Goal: Transaction & Acquisition: Purchase product/service

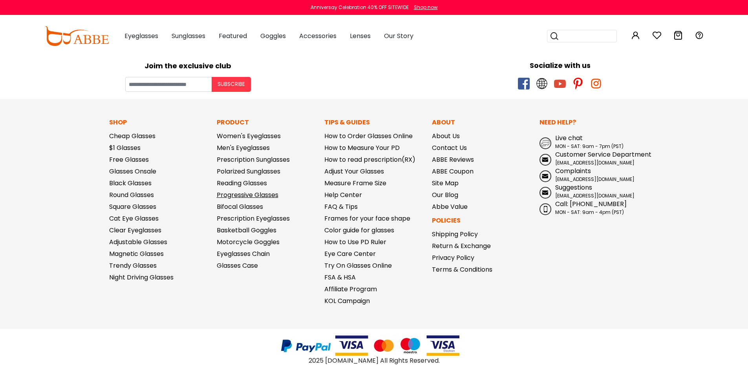
scroll to position [312, 0]
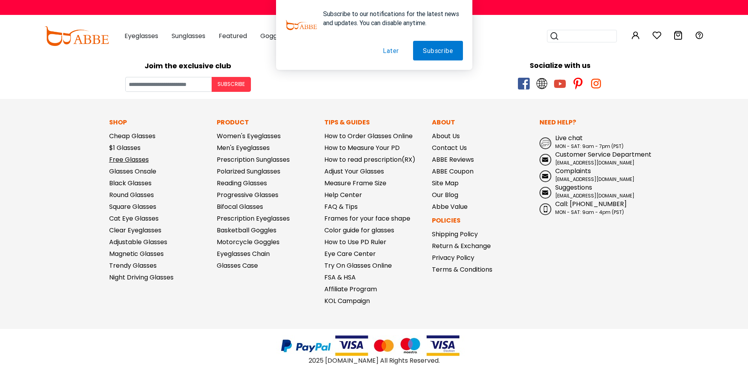
type input "**********"
click at [144, 155] on link "Free Glasses" at bounding box center [129, 159] width 40 height 9
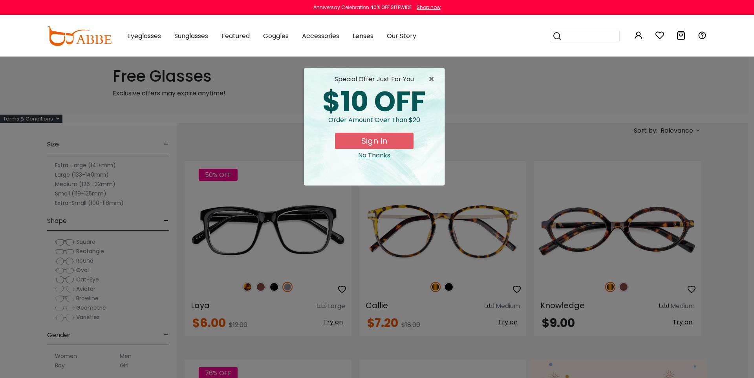
type input "**********"
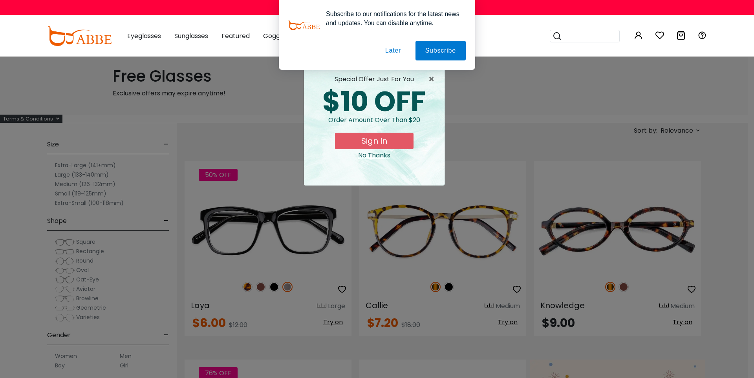
click at [394, 52] on button "Later" at bounding box center [393, 51] width 35 height 20
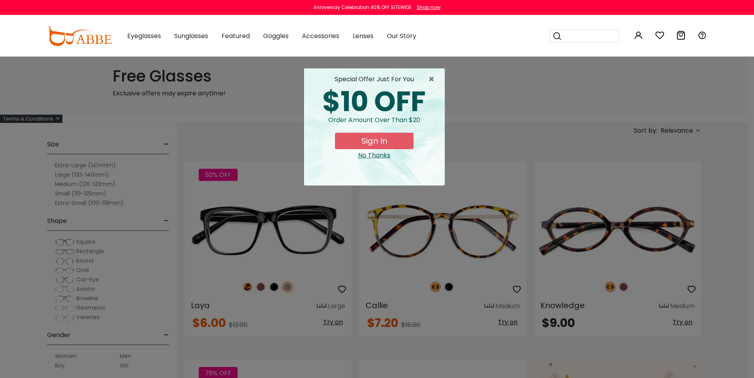
click at [284, 225] on div "× special offer just for you $10 OFF Order amount over than $20 Sign In No Than…" at bounding box center [377, 189] width 754 height 378
click at [430, 82] on span "×" at bounding box center [434, 79] width 10 height 9
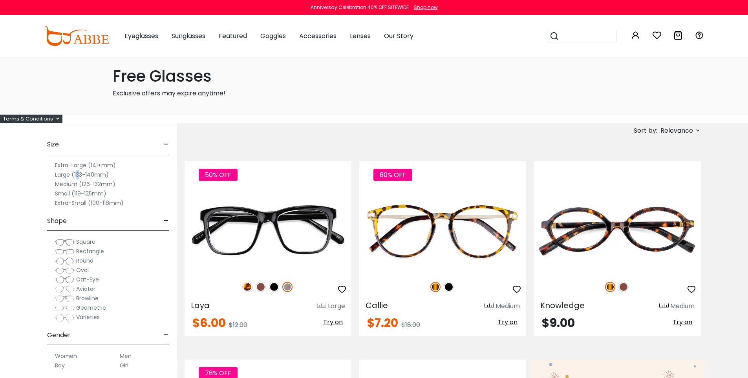
click at [85, 180] on label "Large (133-140mm)" at bounding box center [82, 174] width 54 height 9
click at [65, 180] on label "Large (133-140mm)" at bounding box center [82, 174] width 54 height 9
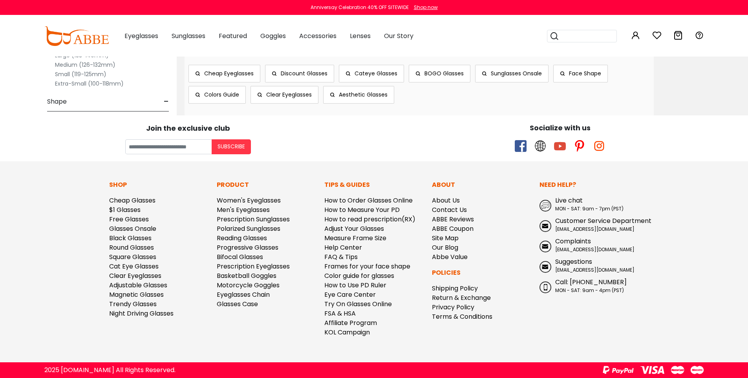
scroll to position [3452, 0]
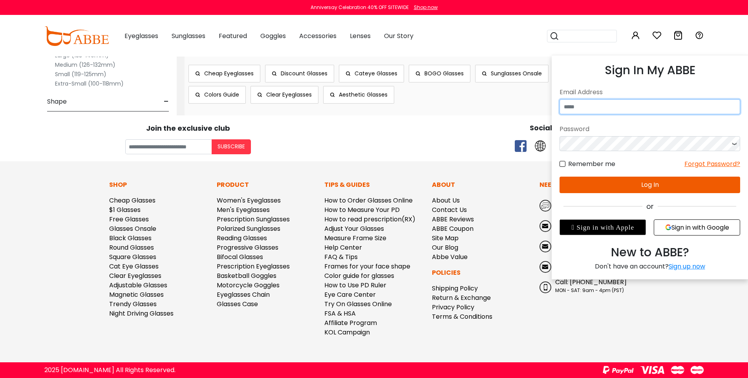
type input "**********"
click at [651, 187] on button "Log In" at bounding box center [650, 185] width 181 height 17
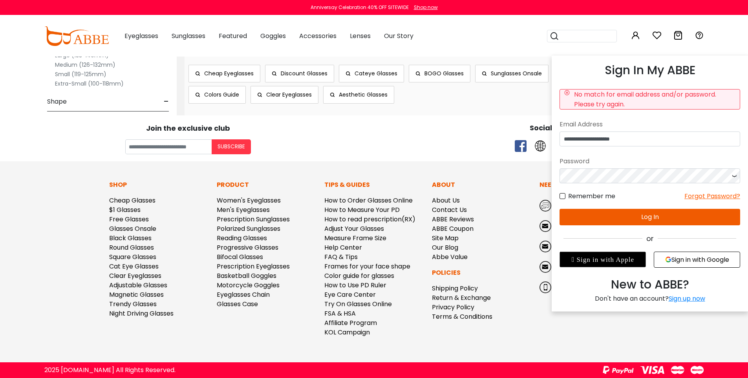
click at [736, 183] on icon at bounding box center [735, 176] width 8 height 15
click at [652, 226] on button "Log In" at bounding box center [650, 217] width 181 height 17
drag, startPoint x: 685, startPoint y: 294, endPoint x: 688, endPoint y: 291, distance: 4.2
click at [685, 268] on button "Sign in with Google" at bounding box center [697, 260] width 86 height 16
click at [684, 268] on button "Sign in with Google" at bounding box center [697, 260] width 86 height 16
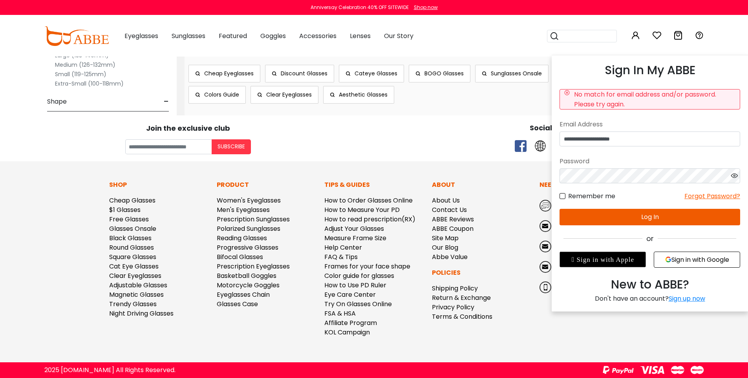
click at [0, 0] on div "Anniversay Celebration 40% OFF SITEWIDE Shop now 0 0" at bounding box center [374, 28] width 748 height 57
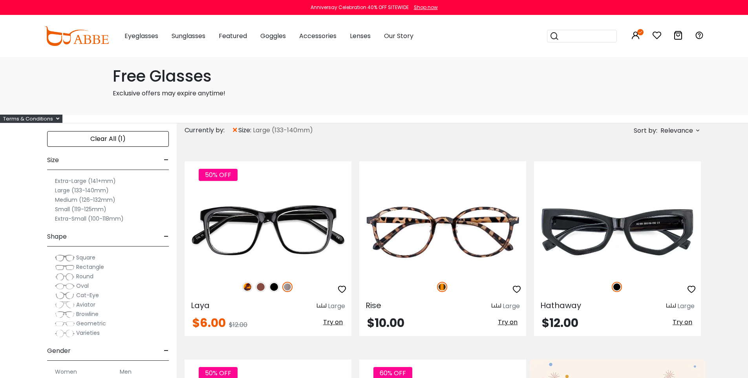
click at [657, 37] on icon at bounding box center [657, 35] width 9 height 9
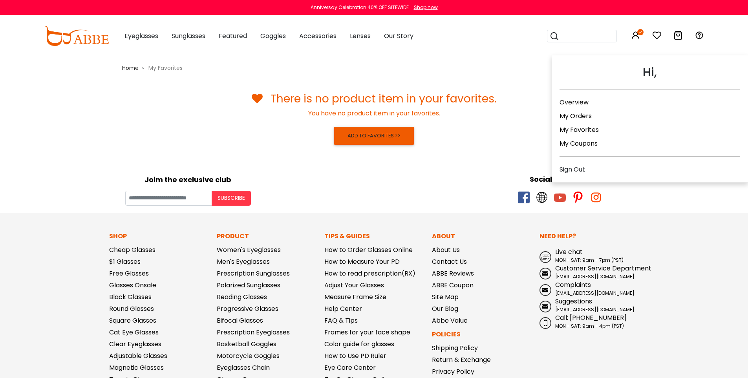
click at [592, 121] on link "My Orders" at bounding box center [576, 116] width 32 height 9
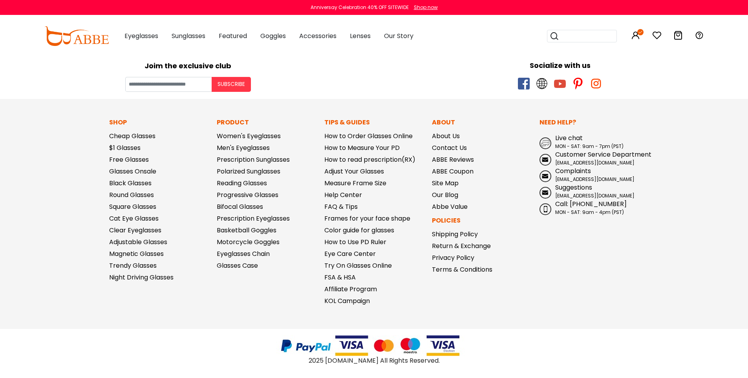
scroll to position [85, 0]
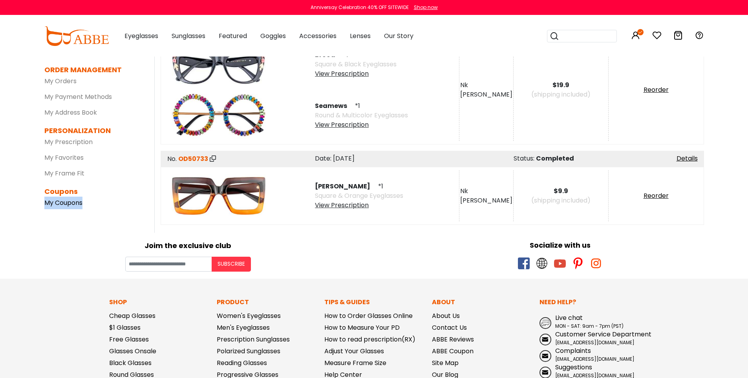
click at [77, 207] on link "My Coupons" at bounding box center [63, 202] width 38 height 9
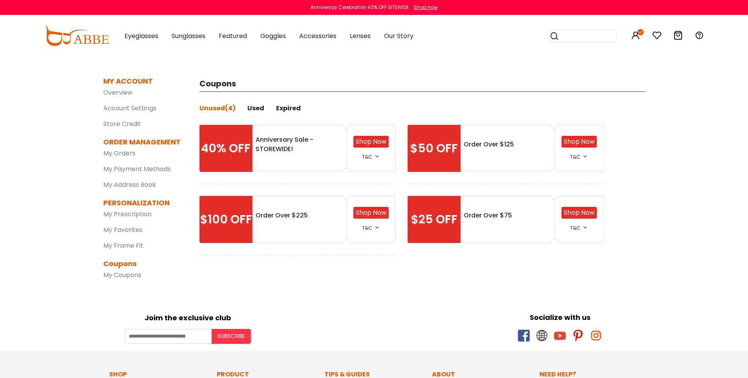
click at [370, 146] on link "Shop Now" at bounding box center [371, 141] width 31 height 9
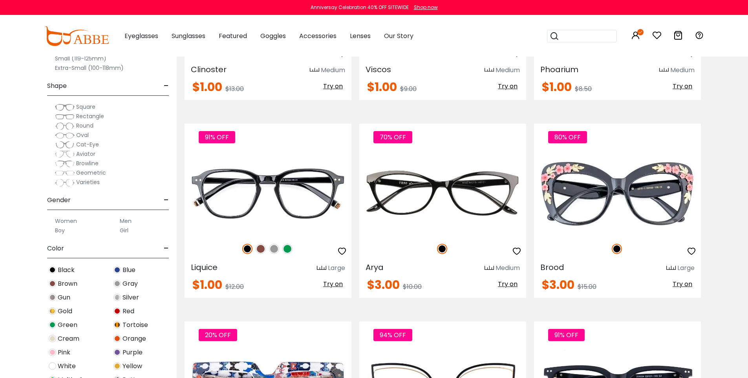
scroll to position [1469, 0]
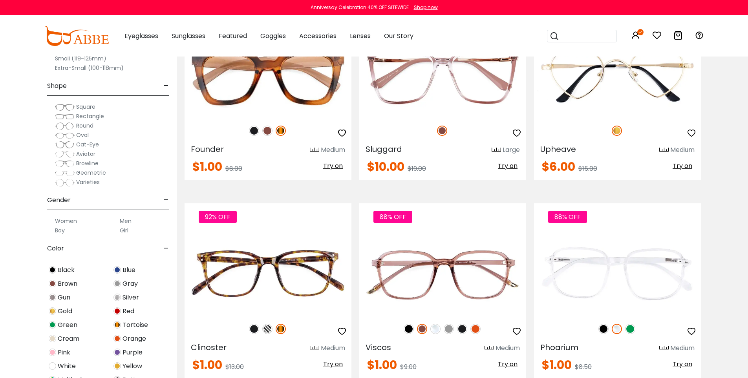
click at [41, 90] on div "Size - Extra-Large (141+mm) Large (133-140mm) Medium (126-132mm) Small (119-125…" at bounding box center [88, 183] width 177 height 390
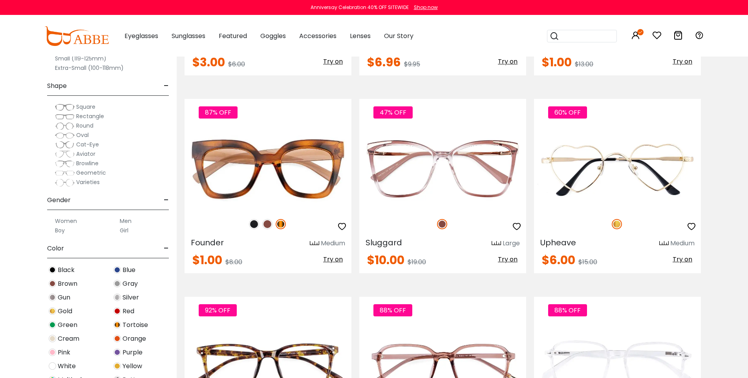
scroll to position [1441, 0]
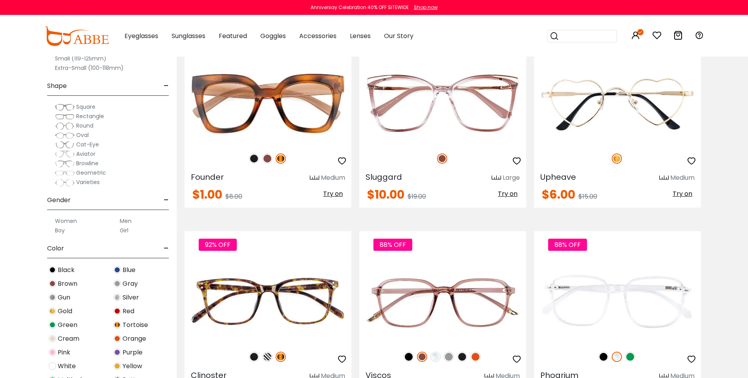
click at [161, 73] on div "Extra-Small (100-118mm)" at bounding box center [108, 67] width 122 height 9
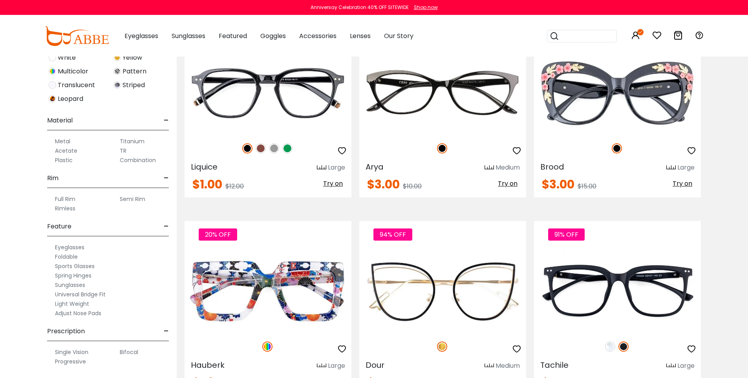
scroll to position [1504, 0]
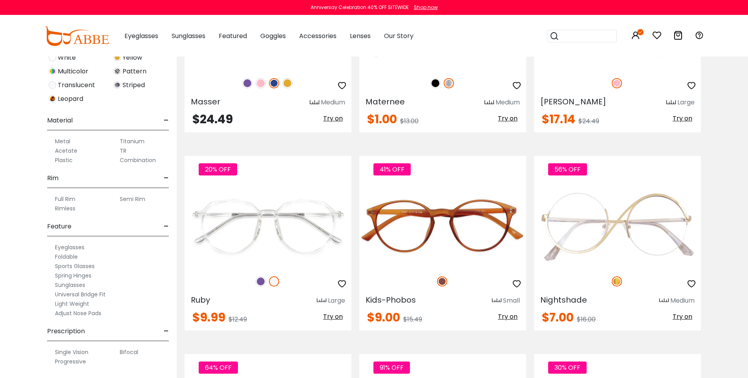
scroll to position [390, 0]
click at [163, 74] on div "Black Blue Brown Gray Gun Silver Gold Red Green Tortoise Cream" at bounding box center [108, 31] width 130 height 151
click at [163, 75] on div "Black Blue Brown Gray Gun Silver Gold Red Green Tortoise Cream" at bounding box center [108, 31] width 130 height 151
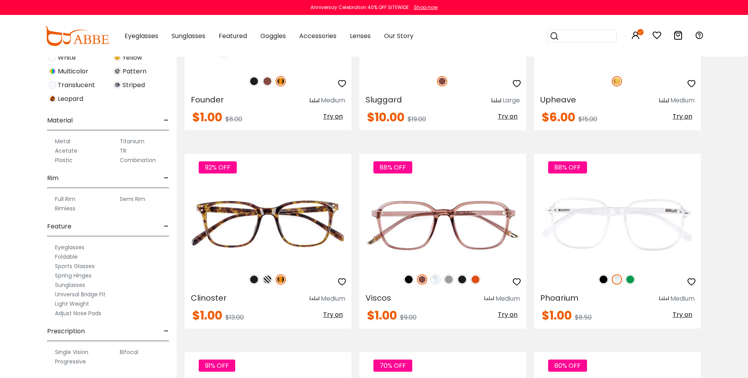
click at [38, 84] on div "Size - Extra-Large (141+mm) Large (133-140mm) Medium (126-132mm) Small (119-125…" at bounding box center [88, 183] width 177 height 390
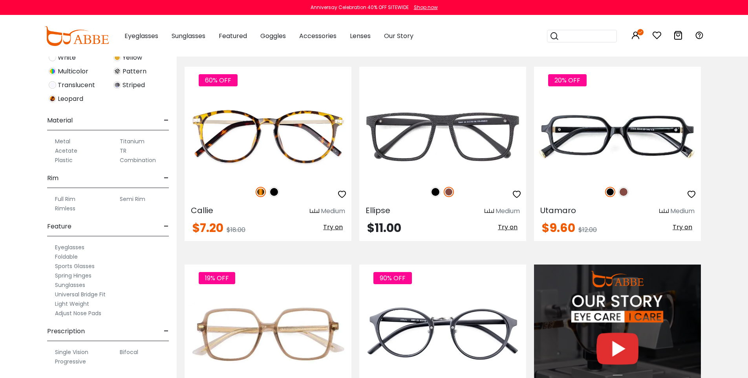
scroll to position [598, 0]
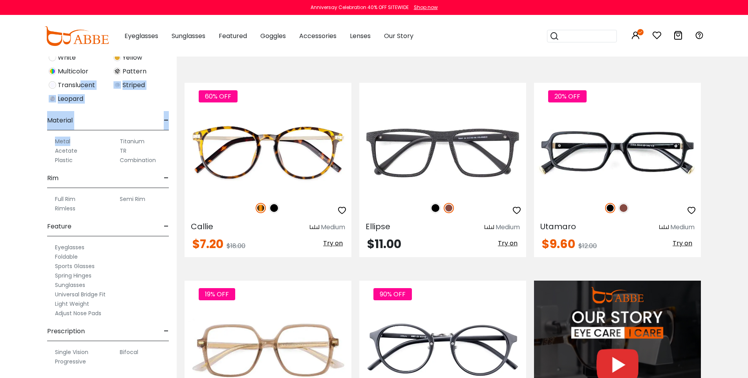
drag, startPoint x: 93, startPoint y: 73, endPoint x: 101, endPoint y: 130, distance: 58.0
click at [101, 130] on div "Size - Extra-Large (141+mm) Large (133-140mm) Medium (126-132mm) Small (119-125…" at bounding box center [108, 187] width 122 height 382
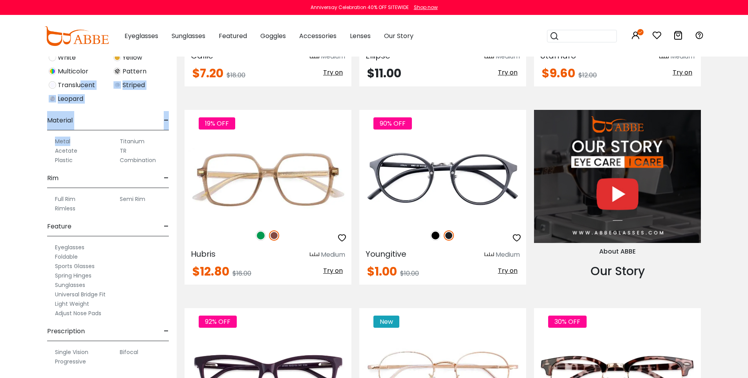
click at [37, 130] on div "Size - Extra-Large (141+mm) Large (133-140mm) Medium (126-132mm) Small (119-125…" at bounding box center [88, 183] width 177 height 390
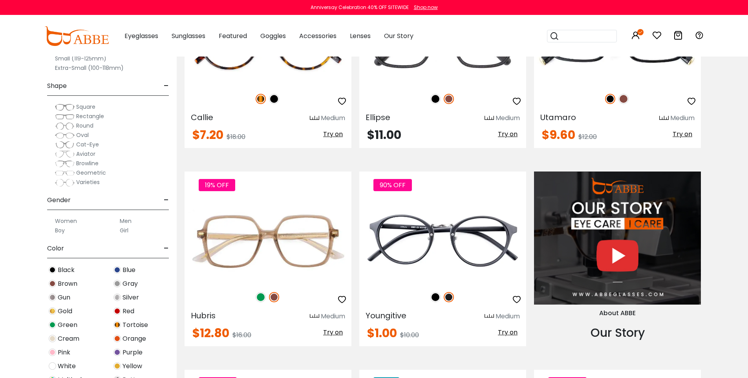
scroll to position [724, 0]
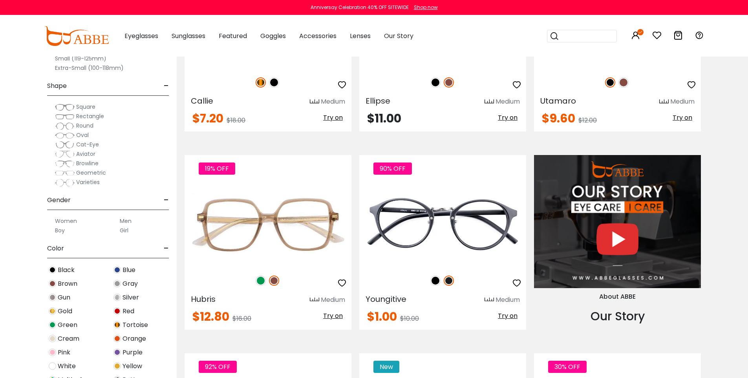
click at [174, 72] on div "Size - Extra-Large (141+mm) Large (133-140mm) Medium (126-132mm) Small (119-125…" at bounding box center [88, 183] width 177 height 390
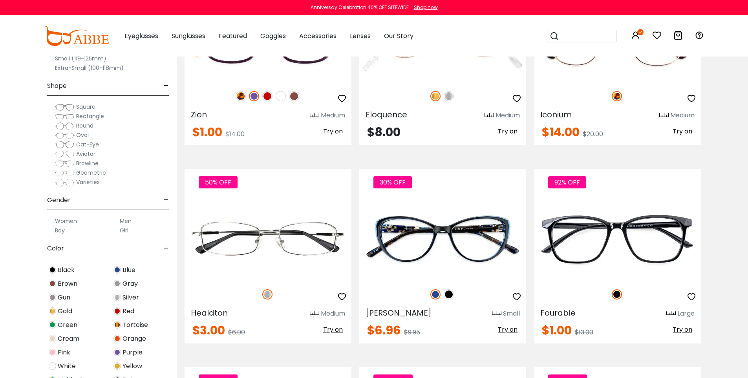
scroll to position [1447, 0]
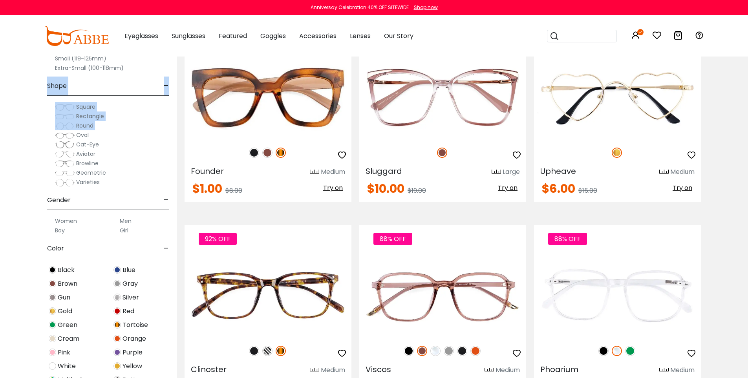
drag, startPoint x: 144, startPoint y: 78, endPoint x: 132, endPoint y: 120, distance: 43.7
click at [143, 130] on div "Size - Extra-Large (141+mm) Large (133-140mm) Medium (126-132mm) Small (119-125…" at bounding box center [108, 187] width 122 height 382
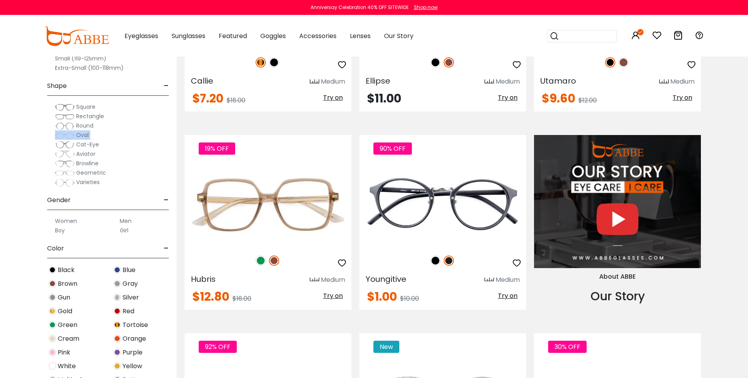
drag, startPoint x: 123, startPoint y: 129, endPoint x: 123, endPoint y: 140, distance: 11.0
click at [123, 140] on div "Square Rectangle Round Oval" at bounding box center [108, 144] width 130 height 85
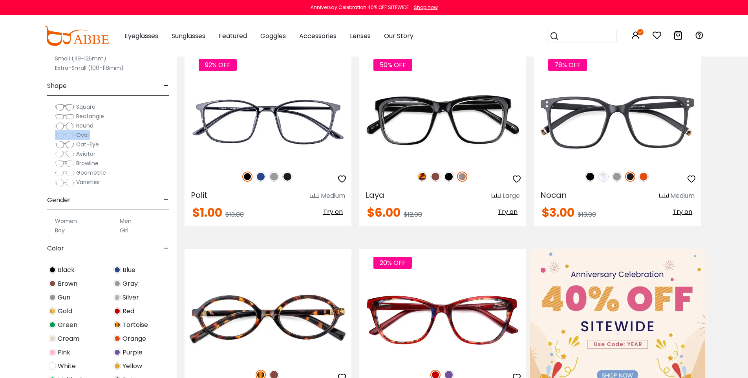
scroll to position [198, 0]
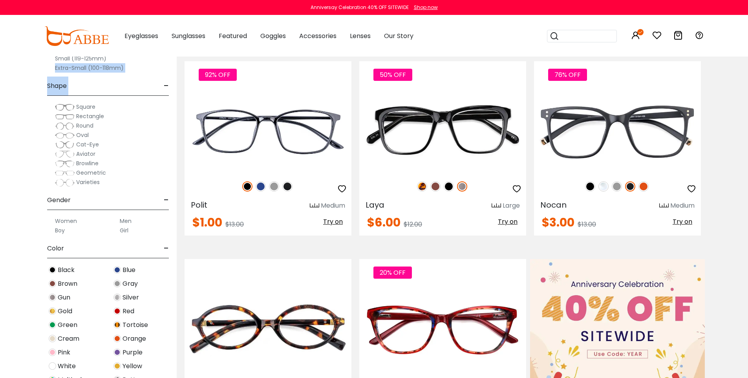
drag, startPoint x: 134, startPoint y: 62, endPoint x: 134, endPoint y: 77, distance: 14.9
click at [134, 77] on div "Size - Extra-Large (141+mm) Large (133-140mm) Medium (126-132mm) Small (119-125…" at bounding box center [108, 187] width 122 height 382
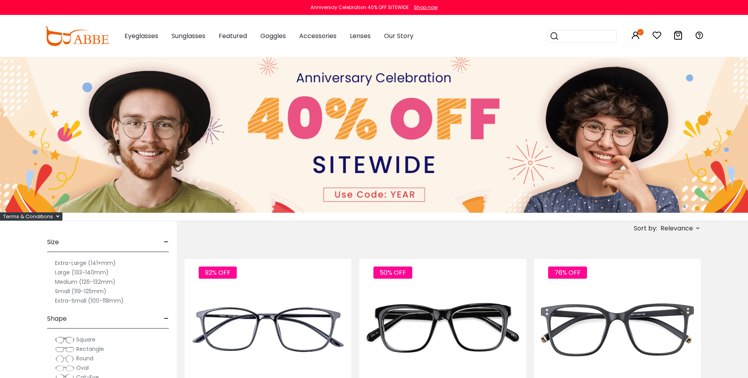
click at [99, 277] on label "Large (133-140mm)" at bounding box center [82, 272] width 54 height 9
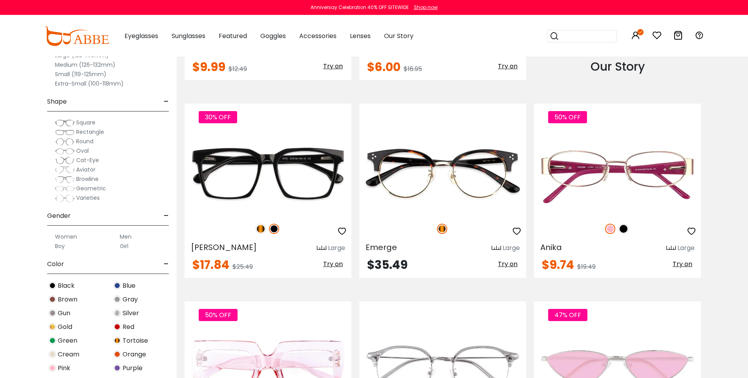
scroll to position [927, 0]
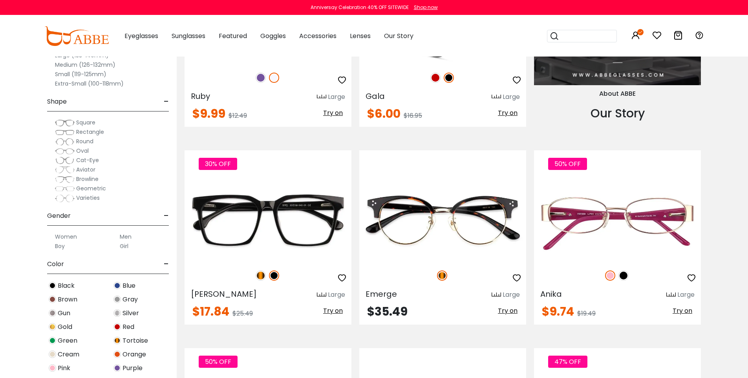
click at [435, 83] on img at bounding box center [436, 78] width 10 height 10
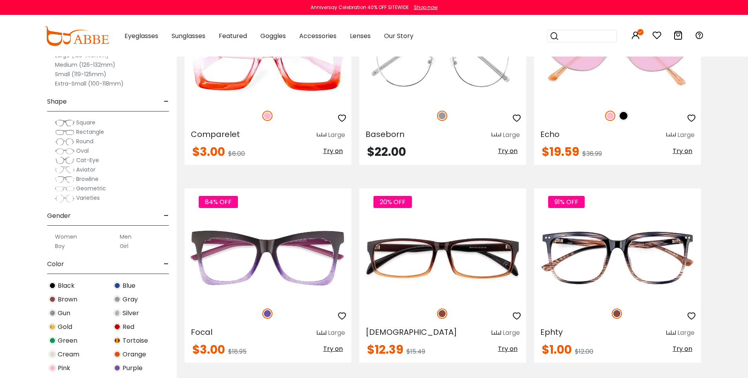
scroll to position [1506, 0]
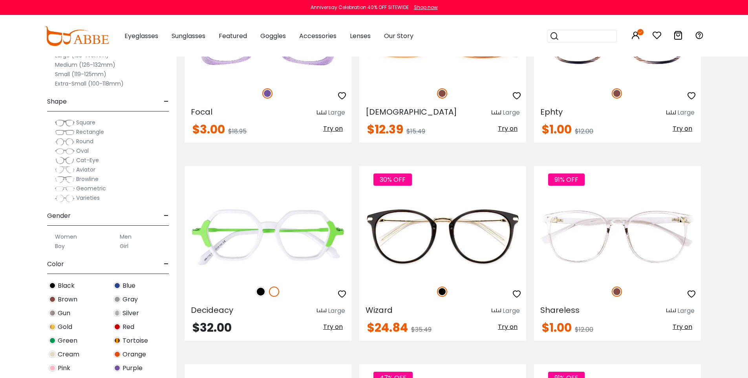
drag, startPoint x: 754, startPoint y: 120, endPoint x: 754, endPoint y: 106, distance: 14.5
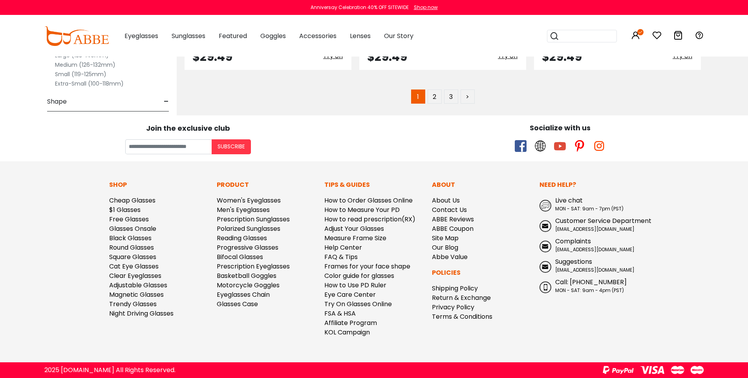
scroll to position [4753, 0]
click at [431, 104] on link "2" at bounding box center [435, 97] width 14 height 14
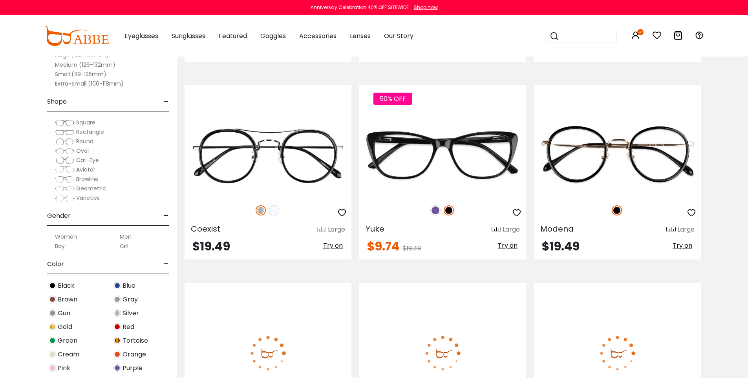
scroll to position [1125, 0]
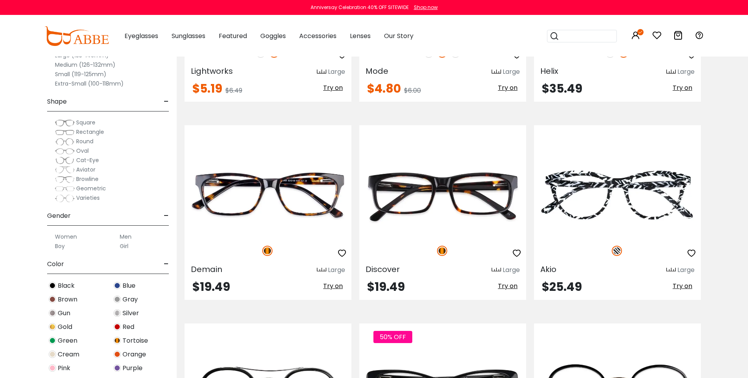
click at [258, 58] on img at bounding box center [261, 53] width 10 height 10
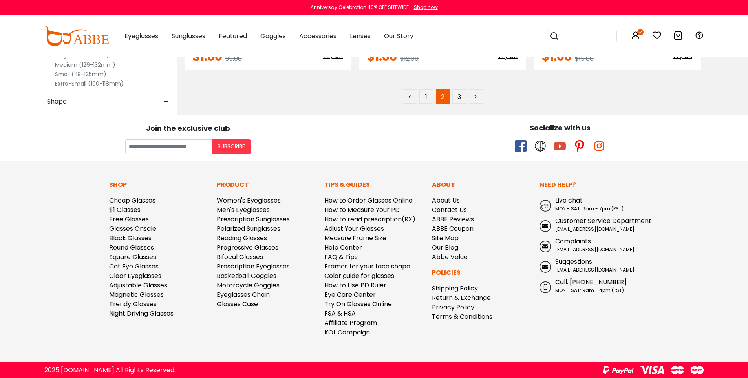
scroll to position [4813, 0]
click at [618, 26] on img at bounding box center [617, 21] width 10 height 10
click at [458, 104] on link "3" at bounding box center [460, 97] width 14 height 14
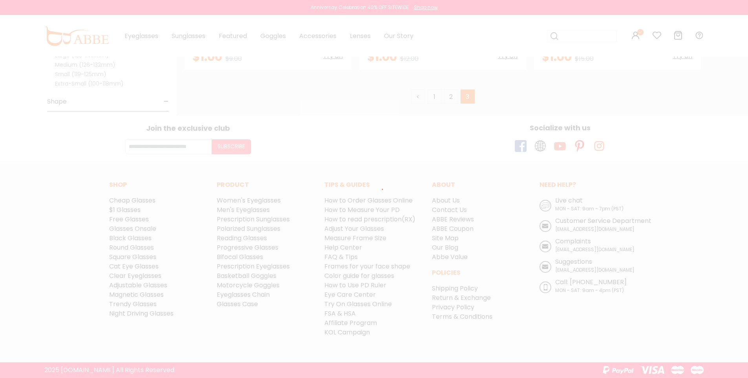
click at [458, 277] on div at bounding box center [374, 189] width 748 height 378
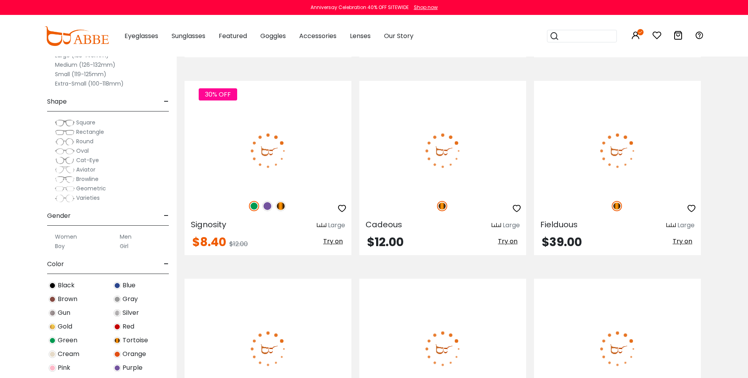
scroll to position [615, 0]
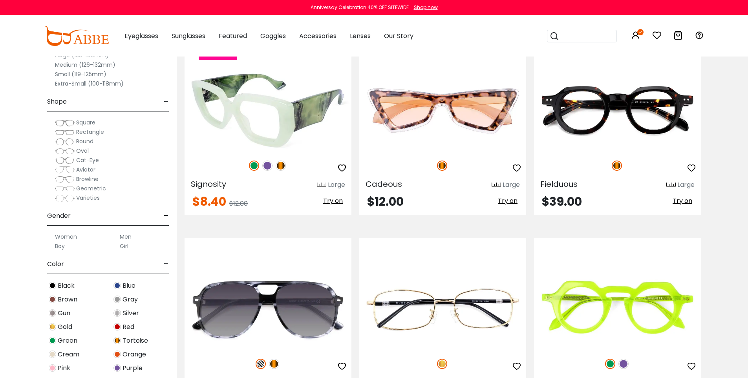
click at [265, 171] on img at bounding box center [267, 166] width 10 height 10
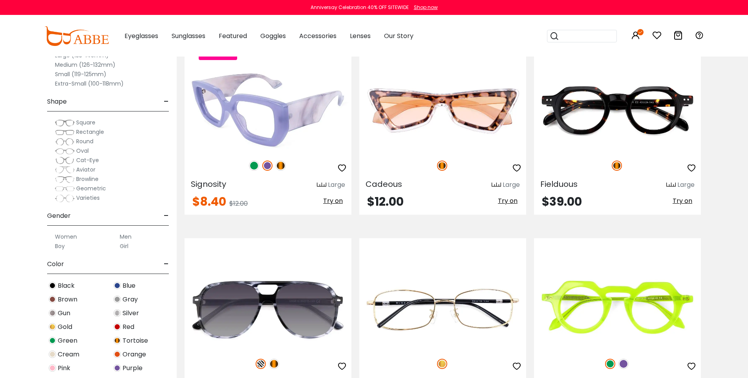
click at [281, 171] on img at bounding box center [281, 166] width 10 height 10
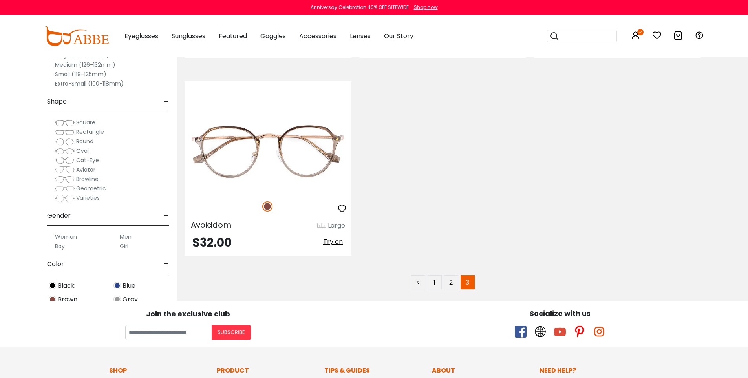
scroll to position [972, 0]
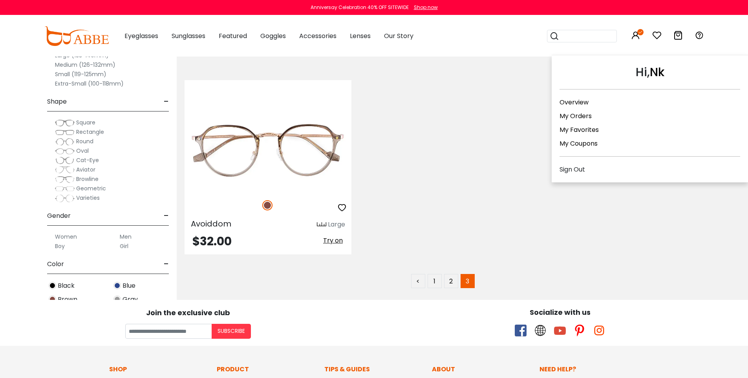
click at [587, 103] on link "Overview" at bounding box center [574, 102] width 29 height 9
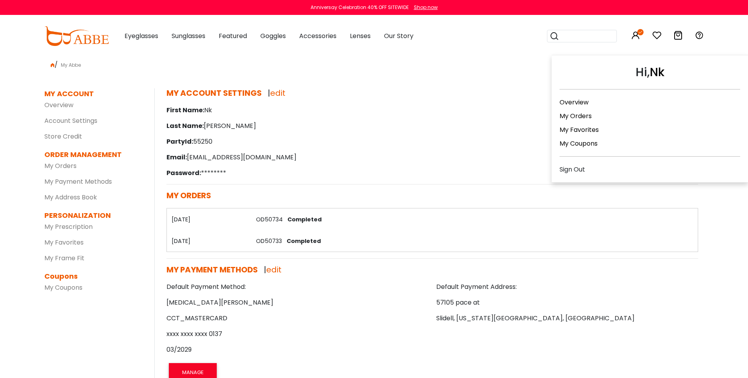
click at [587, 121] on link "My Orders" at bounding box center [576, 116] width 32 height 9
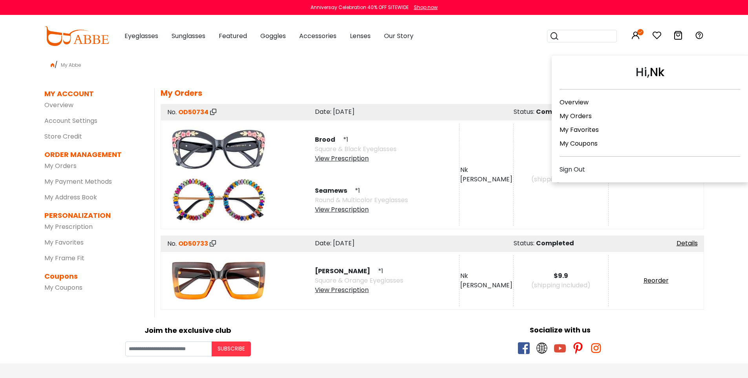
click at [591, 148] on link "My Coupons" at bounding box center [579, 143] width 38 height 9
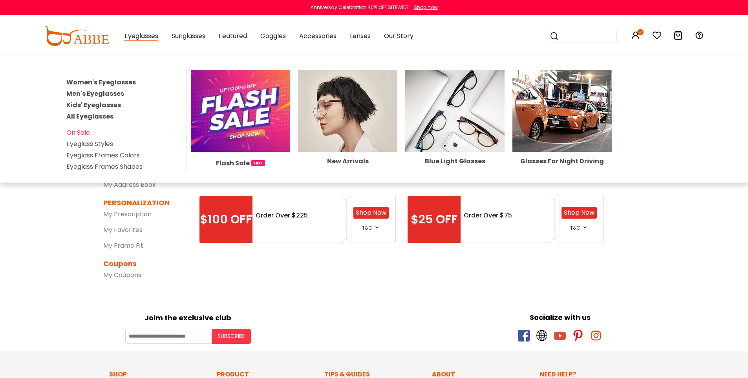
click at [253, 151] on img at bounding box center [240, 111] width 99 height 82
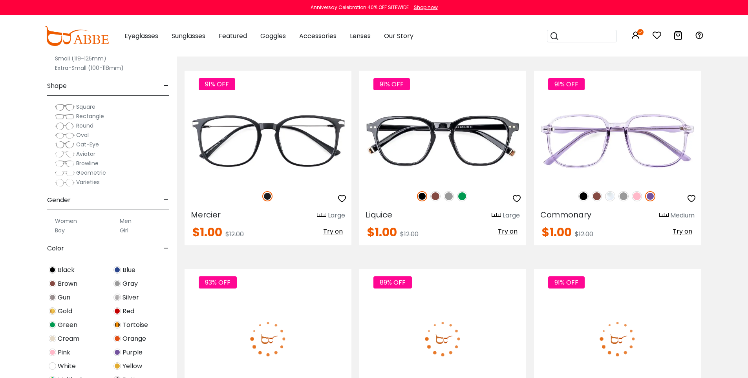
scroll to position [2408, 0]
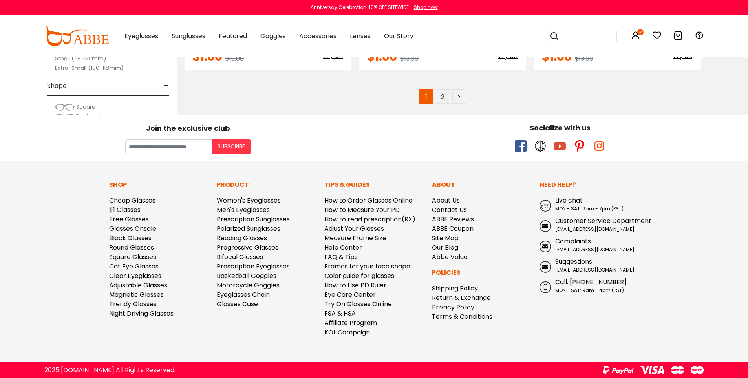
scroll to position [4868, 0]
click at [442, 104] on link "2" at bounding box center [443, 97] width 14 height 14
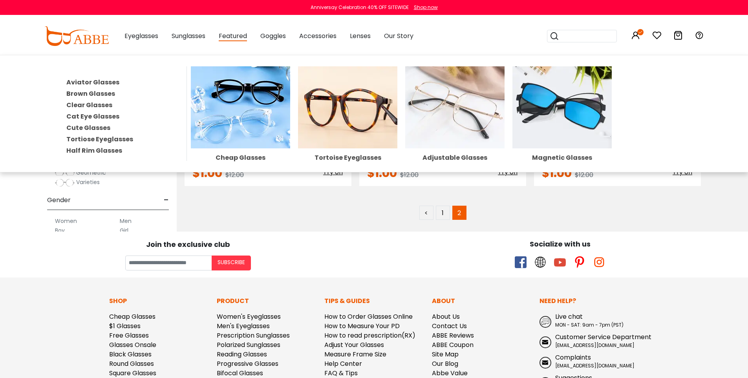
click at [104, 132] on link "Cute Glasses" at bounding box center [88, 127] width 44 height 9
click at [104, 157] on div "Aviator" at bounding box center [108, 153] width 122 height 9
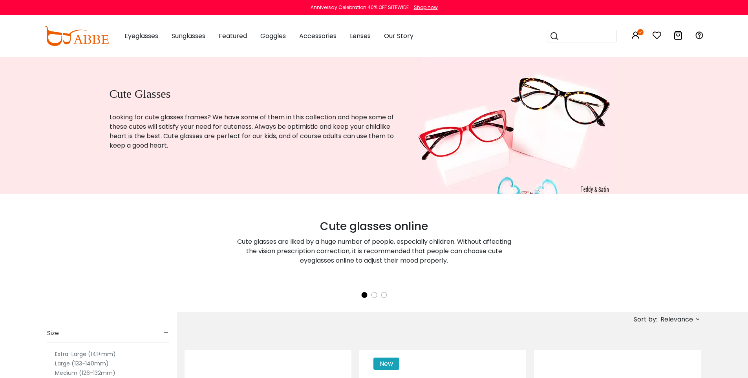
click at [661, 318] on span "Relevance" at bounding box center [677, 320] width 33 height 14
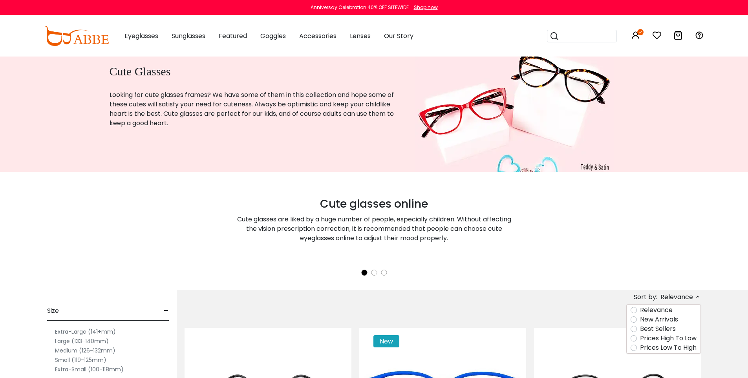
click at [640, 353] on label "Prices Low To High" at bounding box center [668, 347] width 57 height 9
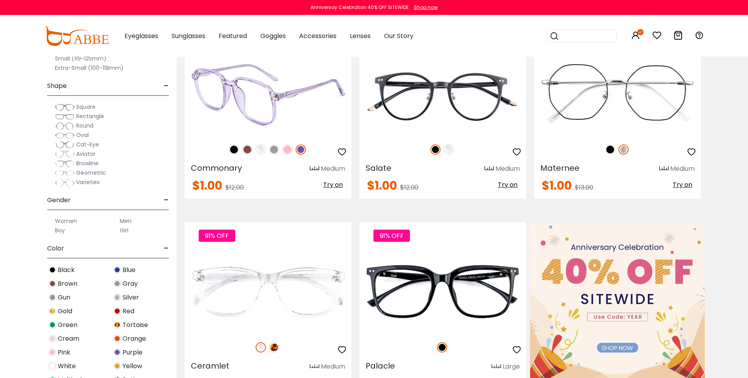
click at [229, 155] on img at bounding box center [234, 150] width 10 height 10
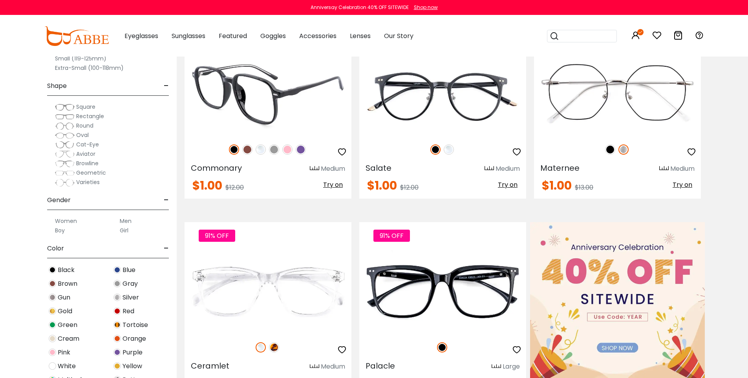
click at [246, 155] on img at bounding box center [247, 150] width 10 height 10
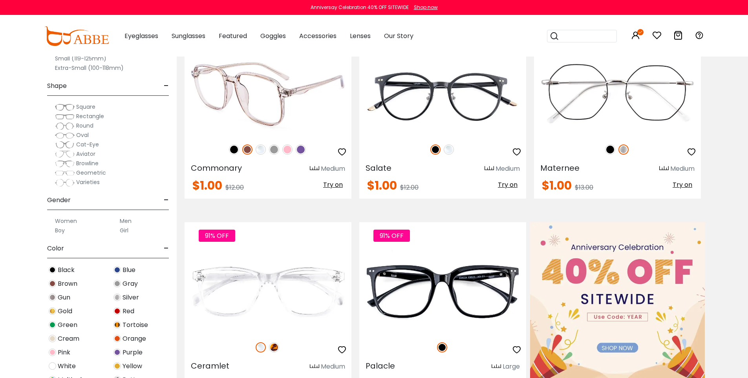
click at [256, 155] on img at bounding box center [261, 150] width 10 height 10
click at [271, 155] on img at bounding box center [274, 150] width 10 height 10
click at [306, 155] on img at bounding box center [301, 150] width 10 height 10
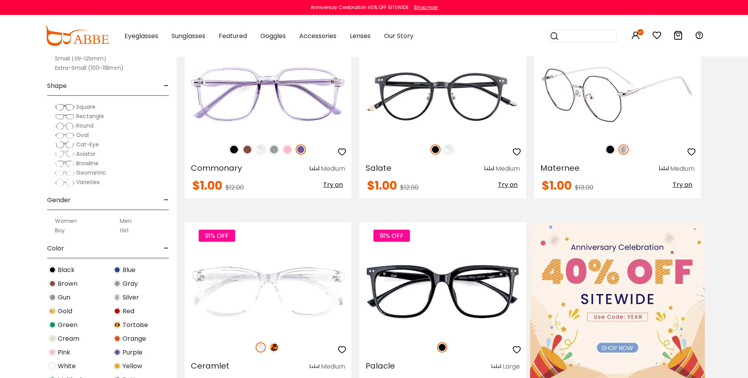
click at [612, 155] on img at bounding box center [610, 150] width 10 height 10
click at [623, 155] on img at bounding box center [624, 150] width 10 height 10
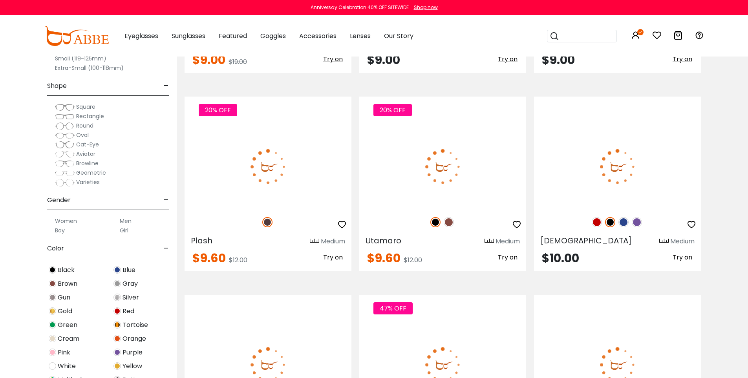
scroll to position [2721, 0]
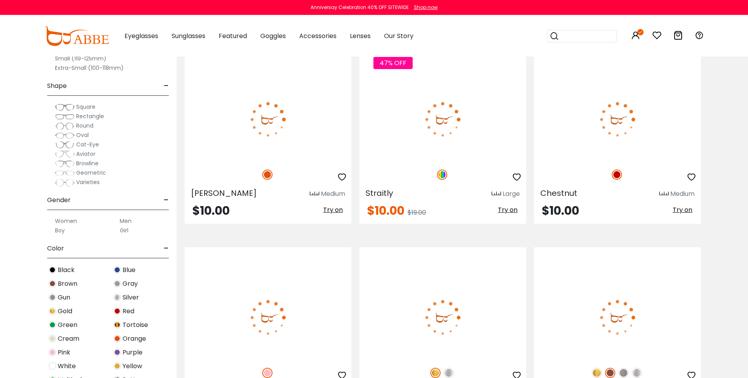
scroll to position [2979, 0]
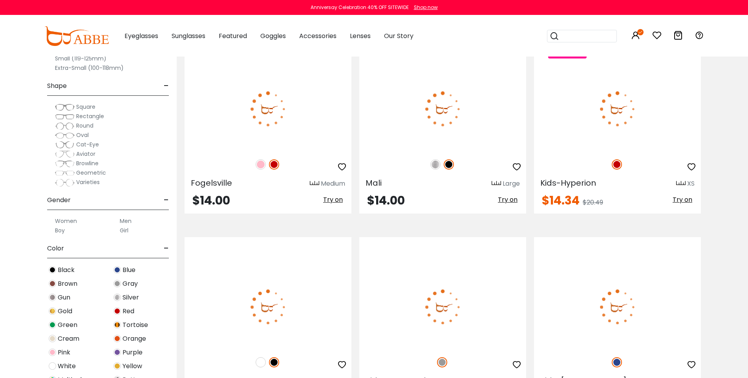
scroll to position [3684, 0]
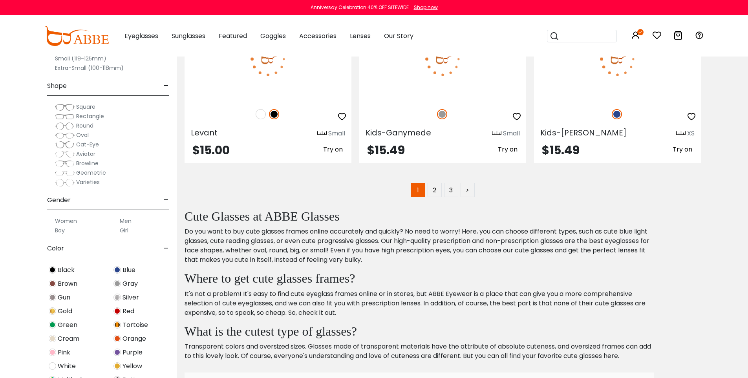
scroll to position [4331, 0]
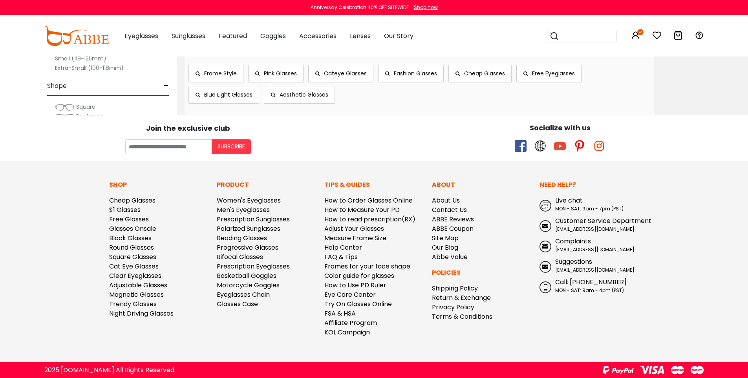
scroll to position [4958, 0]
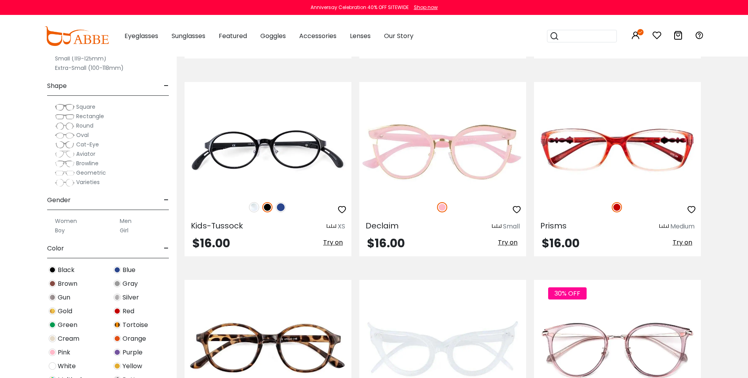
scroll to position [360, 0]
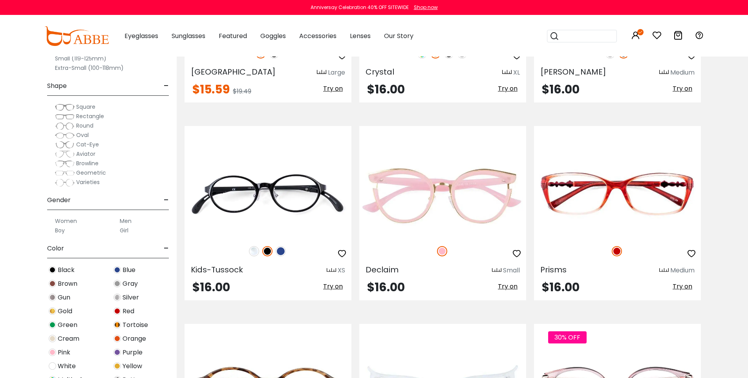
drag, startPoint x: 754, startPoint y: 37, endPoint x: 754, endPoint y: 42, distance: 5.9
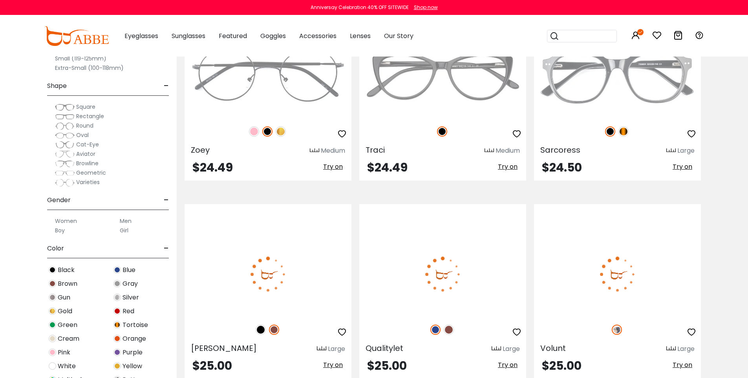
scroll to position [2154, 0]
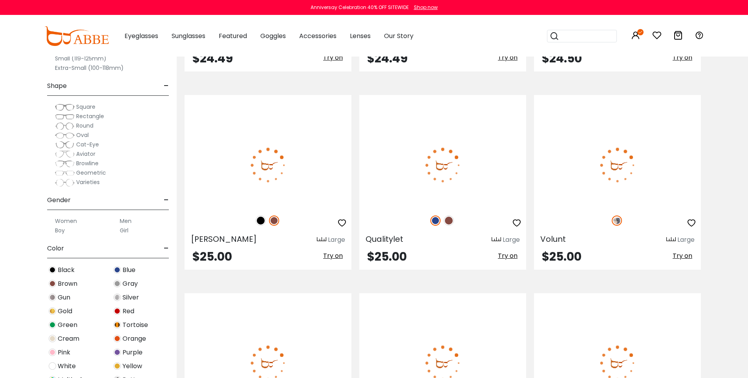
scroll to position [2256, 0]
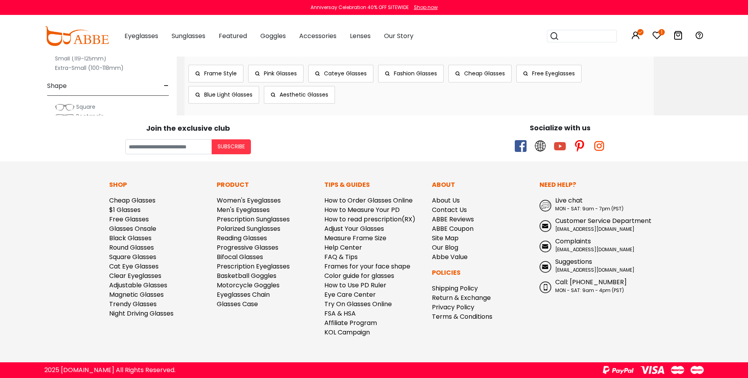
scroll to position [4895, 0]
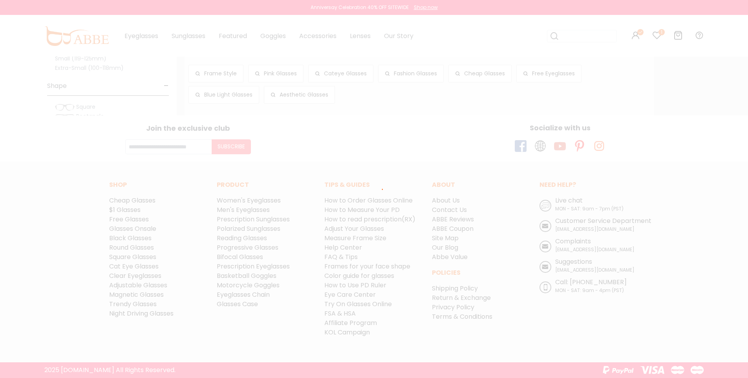
click at [460, 275] on div at bounding box center [374, 189] width 748 height 378
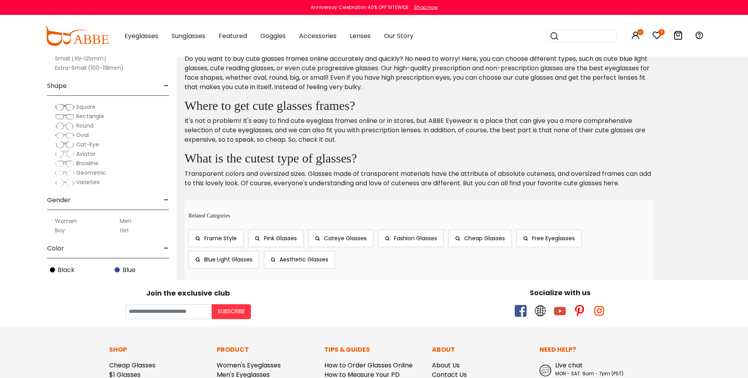
scroll to position [1742, 0]
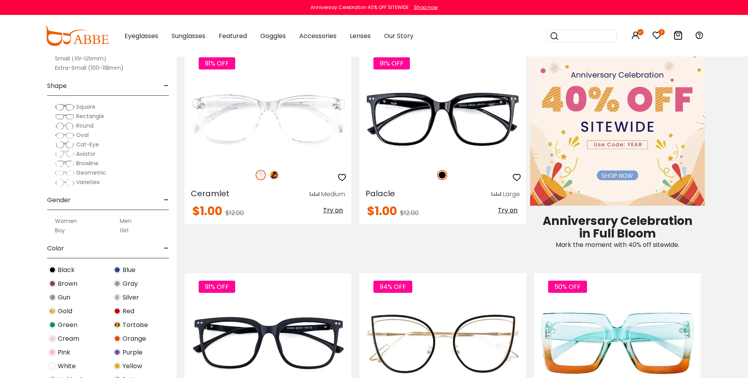
scroll to position [499, 0]
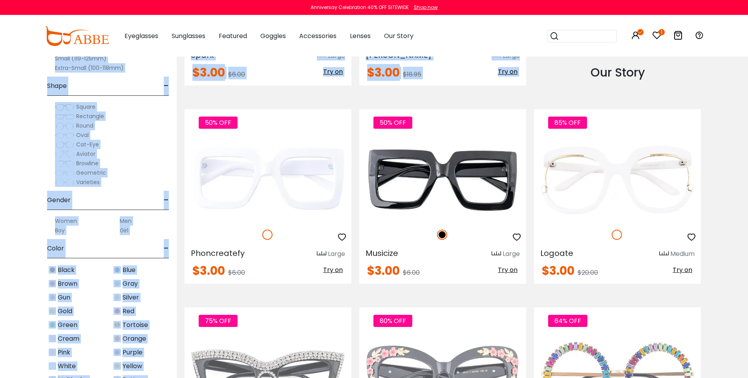
drag, startPoint x: 753, startPoint y: 48, endPoint x: 754, endPoint y: 83, distance: 35.4
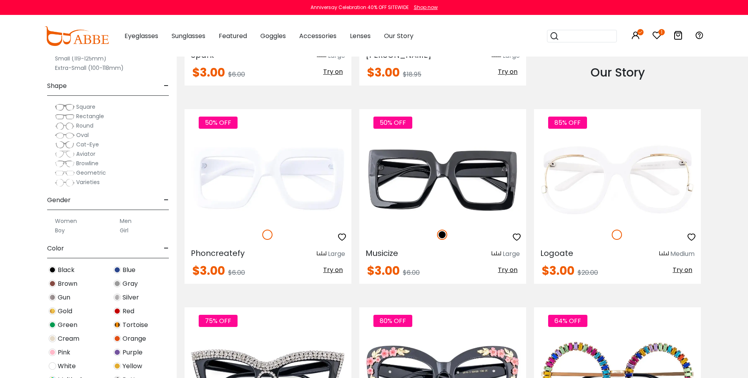
drag, startPoint x: 754, startPoint y: 83, endPoint x: 754, endPoint y: 93, distance: 9.4
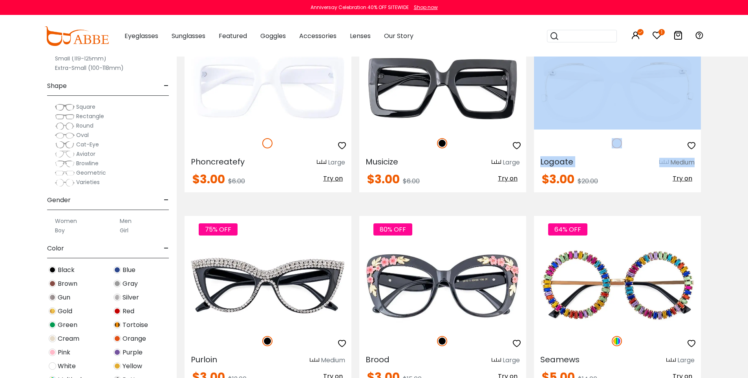
scroll to position [1482, 0]
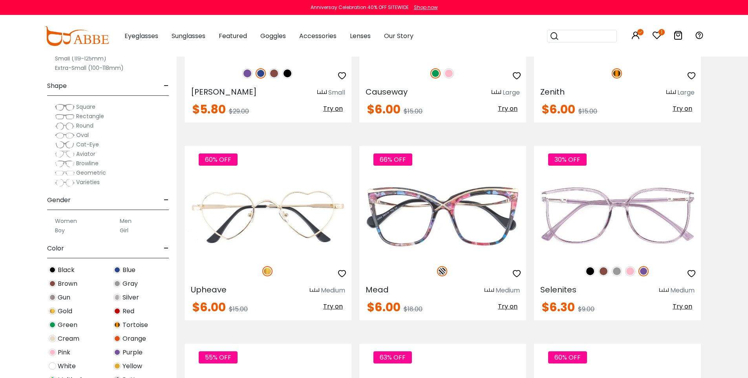
scroll to position [1693, 0]
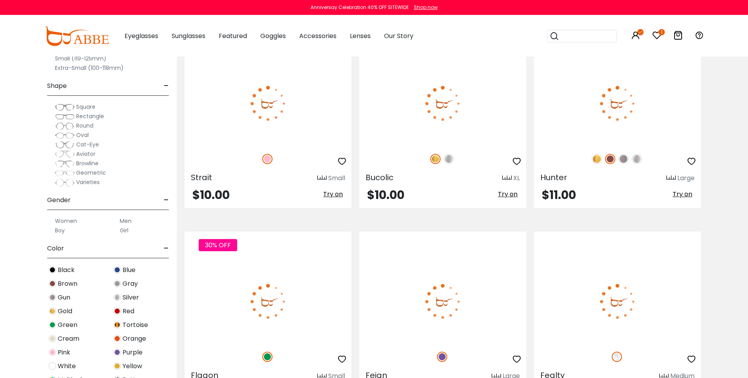
scroll to position [3130, 0]
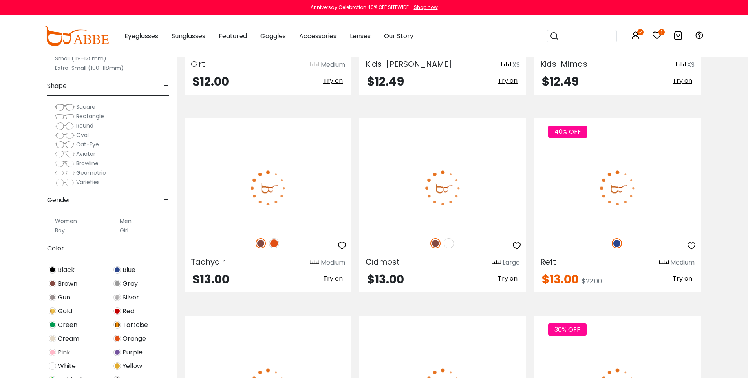
scroll to position [3634, 0]
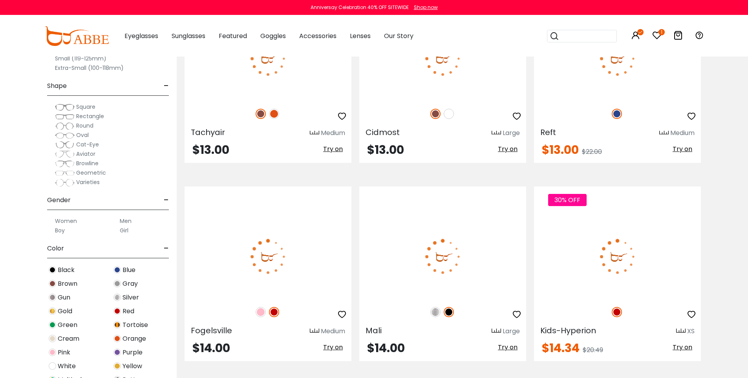
drag, startPoint x: 752, startPoint y: 205, endPoint x: 754, endPoint y: 244, distance: 39.4
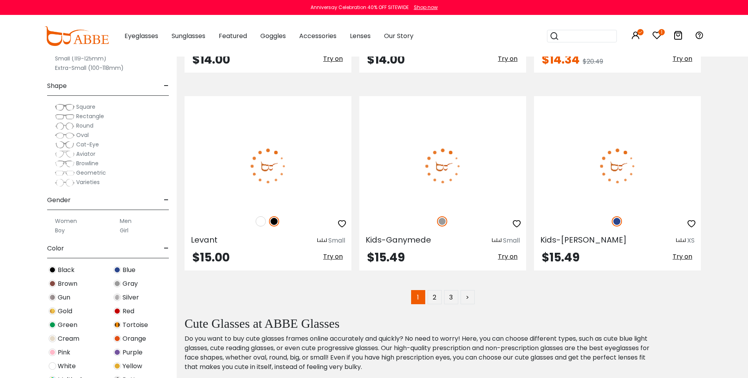
scroll to position [4147, 0]
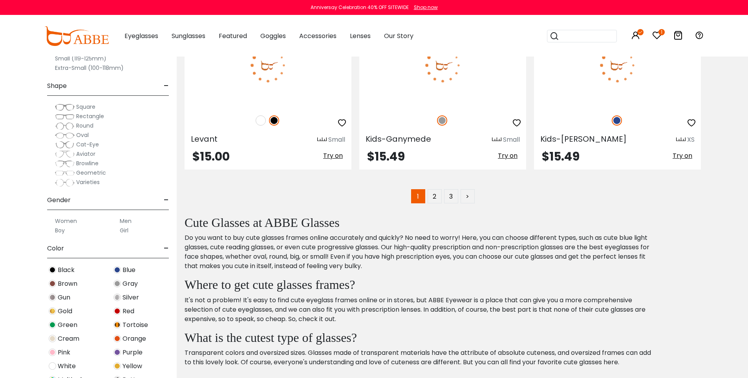
drag, startPoint x: 754, startPoint y: 244, endPoint x: 754, endPoint y: 269, distance: 24.4
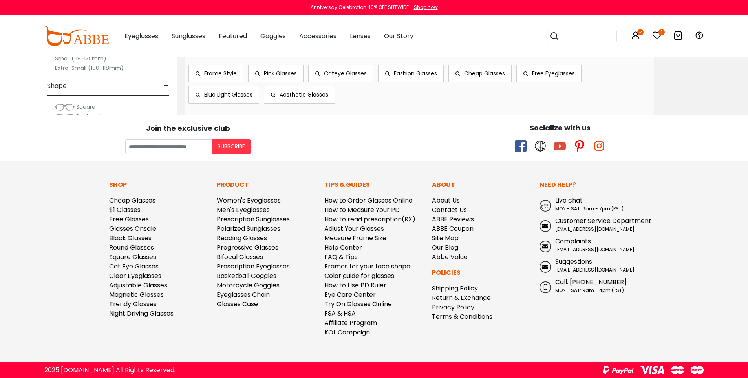
scroll to position [4527, 0]
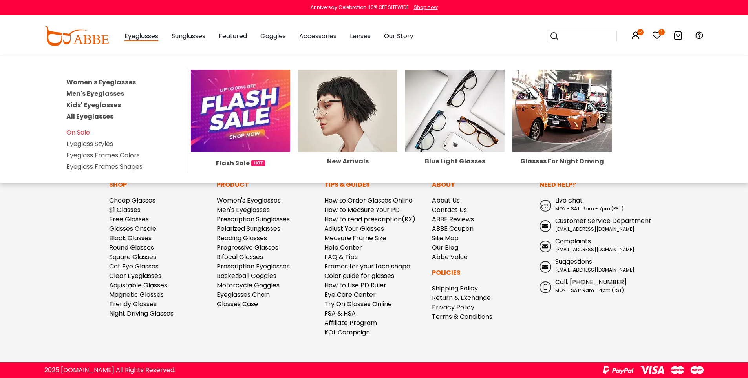
click at [136, 87] on link "Women's Eyeglasses" at bounding box center [101, 82] width 70 height 9
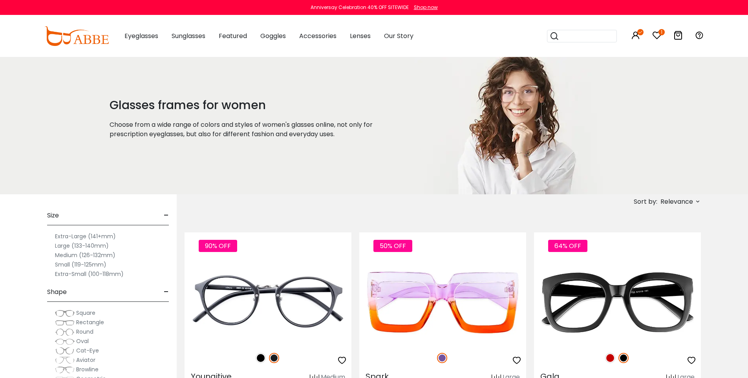
click at [83, 249] on label "Large (133-140mm)" at bounding box center [82, 245] width 54 height 9
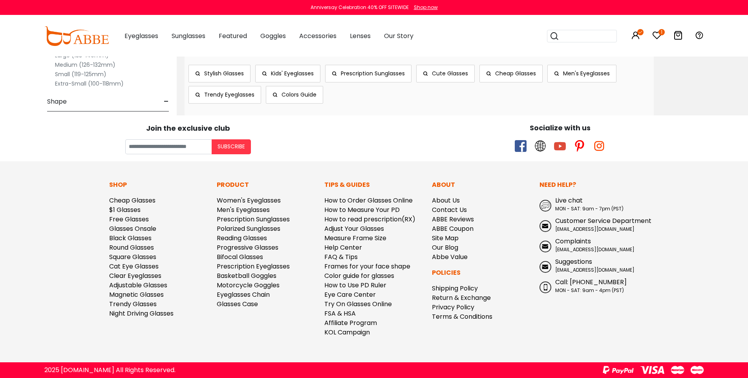
scroll to position [4856, 0]
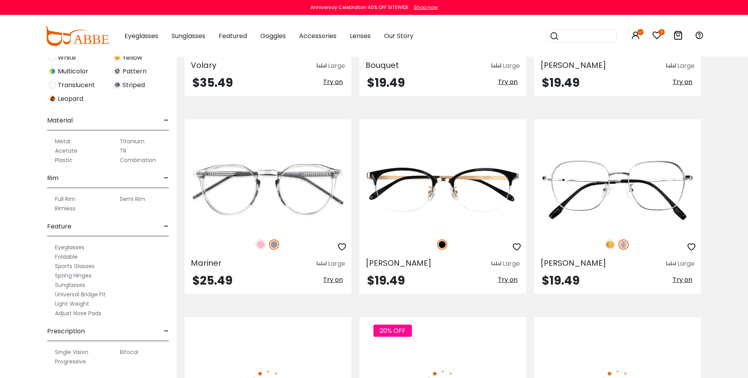
scroll to position [1589, 0]
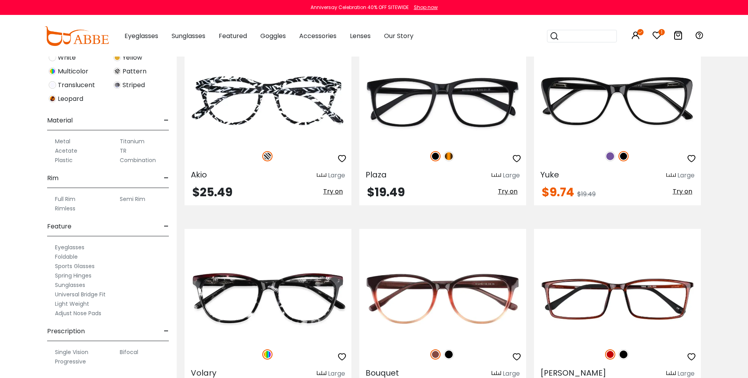
click at [110, 244] on div "Eyeglasses" at bounding box center [108, 247] width 122 height 9
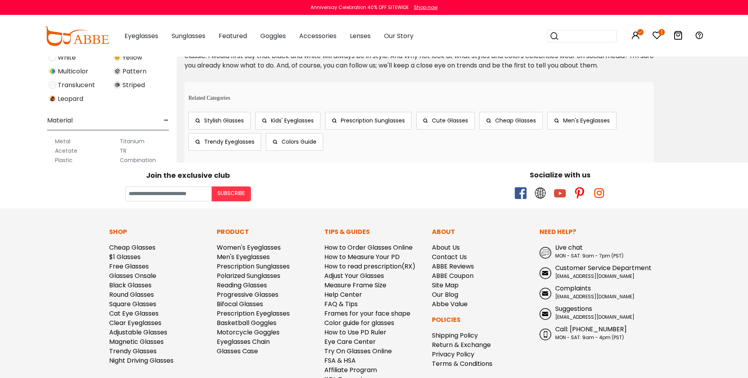
scroll to position [4787, 0]
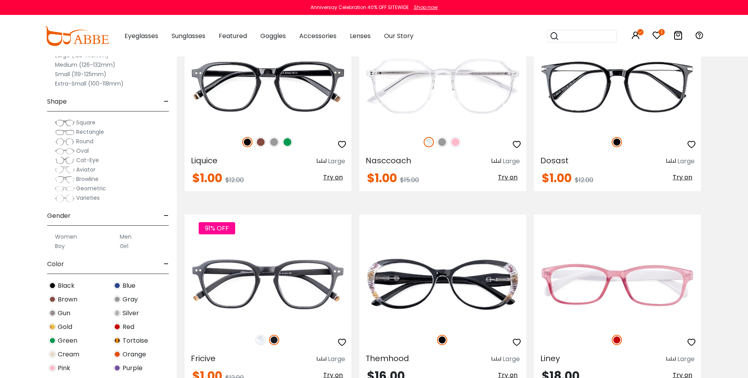
scroll to position [1682, 0]
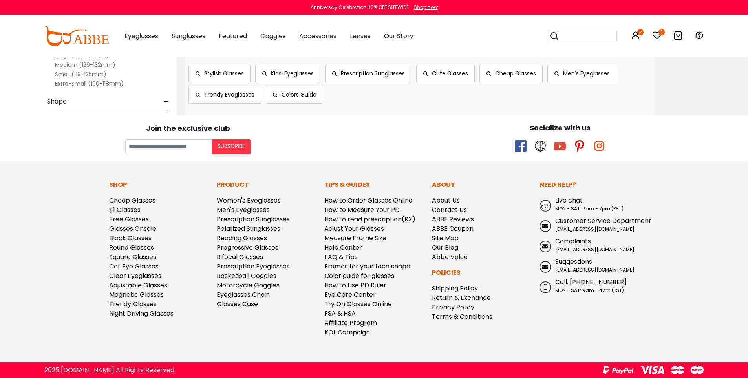
scroll to position [4763, 0]
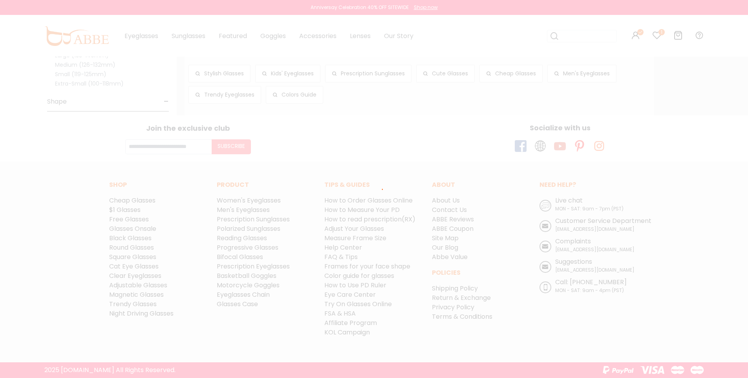
click at [468, 297] on div at bounding box center [374, 189] width 748 height 378
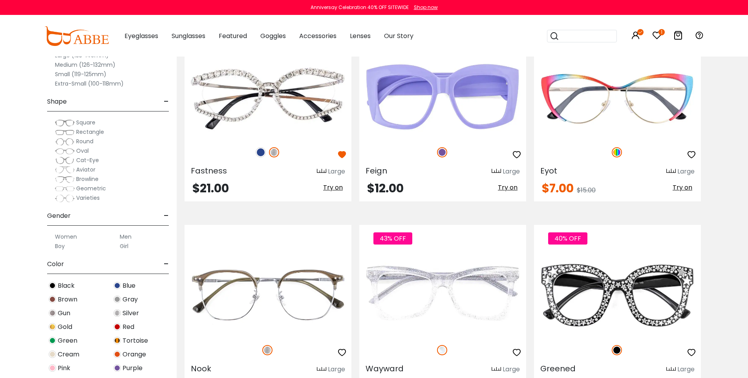
scroll to position [1397, 0]
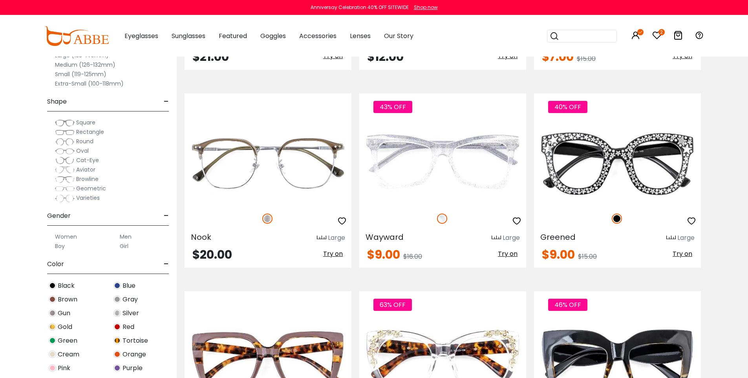
scroll to position [1330, 0]
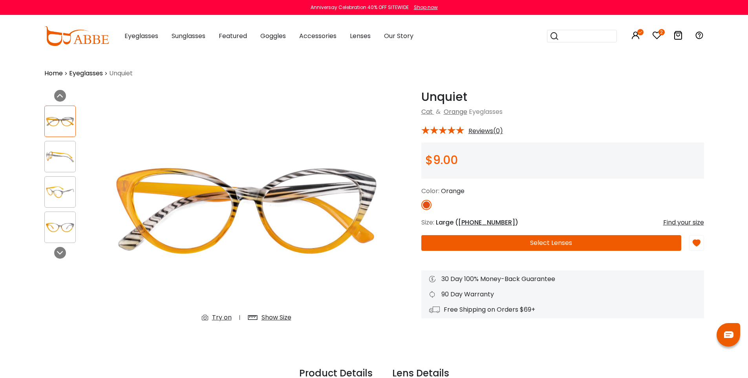
click at [219, 315] on div "Try on" at bounding box center [222, 317] width 20 height 9
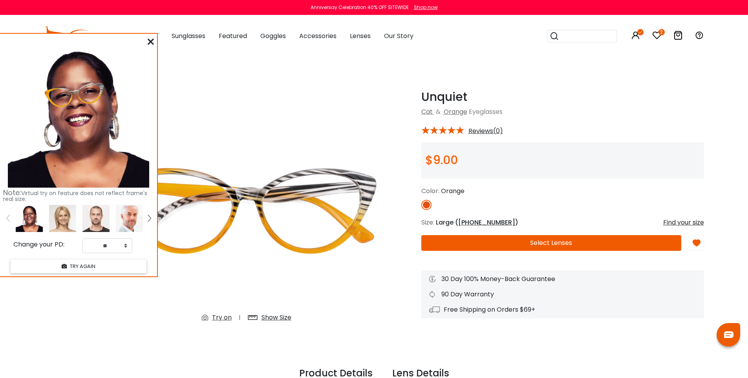
click at [78, 99] on img at bounding box center [74, 95] width 69 height 40
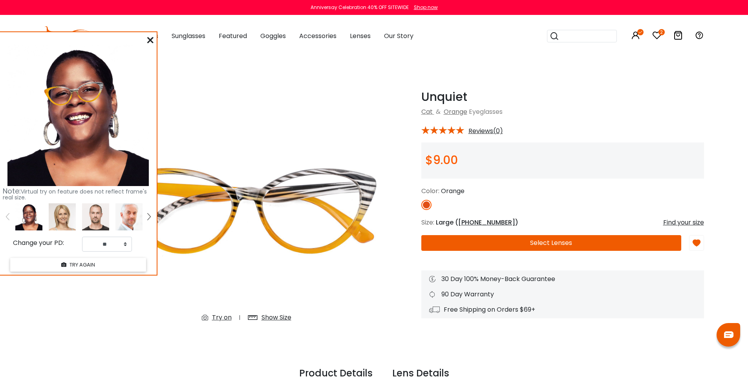
drag, startPoint x: 76, startPoint y: 98, endPoint x: 75, endPoint y: 93, distance: 4.9
click at [75, 93] on img at bounding box center [74, 94] width 69 height 40
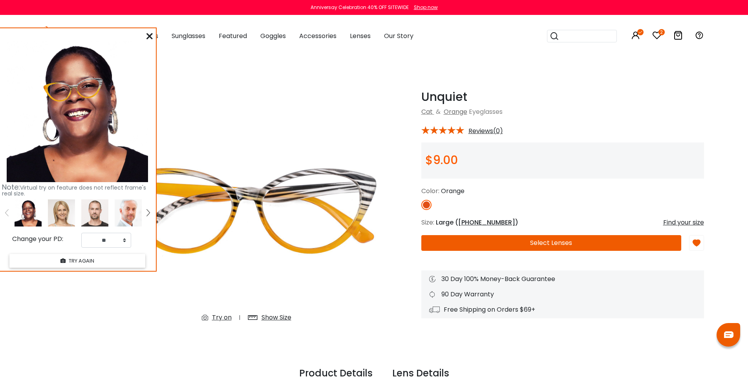
click at [73, 91] on img at bounding box center [73, 90] width 69 height 40
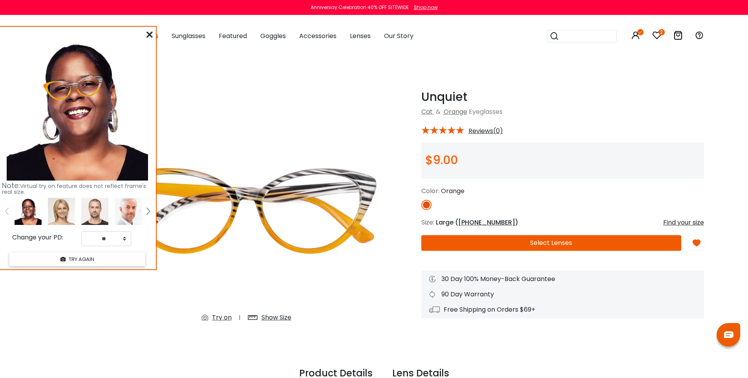
click at [73, 88] on img at bounding box center [73, 88] width 69 height 40
click at [121, 246] on select "** ** ** ** ** ** ** ** ** ** ** ** ** ** ** ** ** ** ** ** ** ** ** ** ** ** *…" at bounding box center [106, 238] width 50 height 15
select select "**"
click at [62, 217] on img at bounding box center [61, 210] width 27 height 27
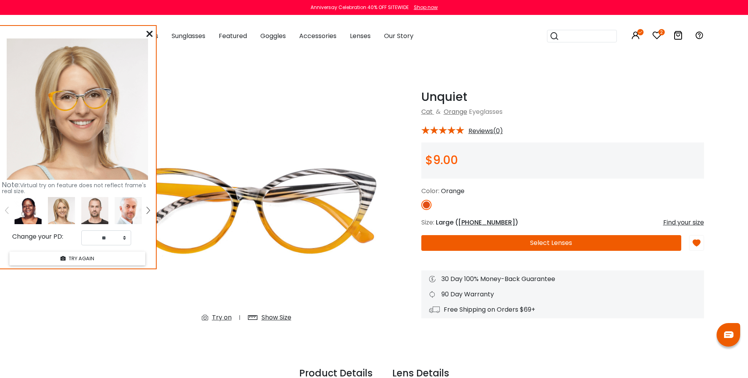
click at [63, 217] on img at bounding box center [61, 210] width 27 height 27
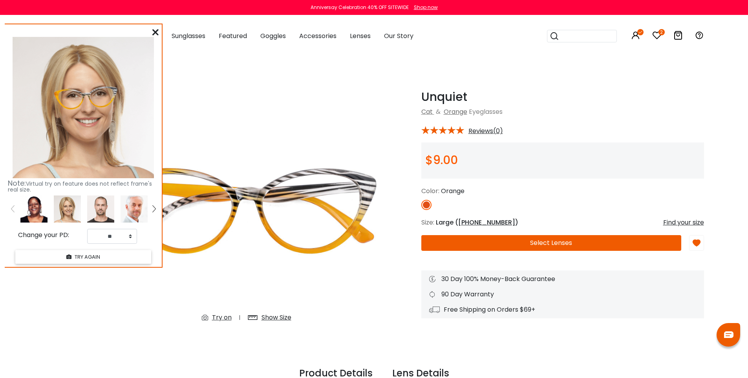
drag, startPoint x: 80, startPoint y: 103, endPoint x: 86, endPoint y: 101, distance: 6.1
click at [86, 101] on img at bounding box center [86, 98] width 72 height 40
click at [144, 215] on img at bounding box center [134, 209] width 27 height 27
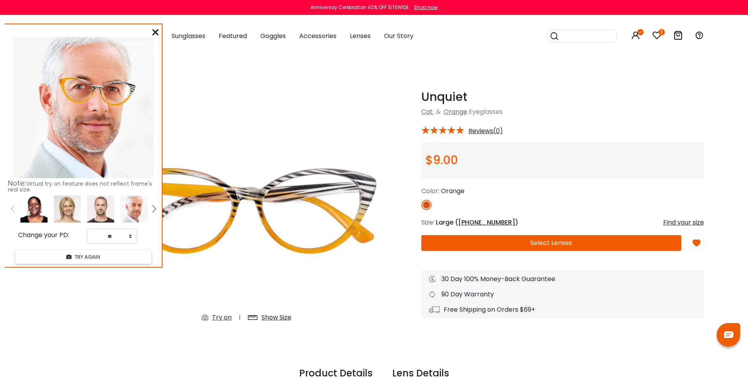
click at [156, 213] on img at bounding box center [153, 208] width 3 height 7
click at [70, 217] on img at bounding box center [67, 209] width 27 height 27
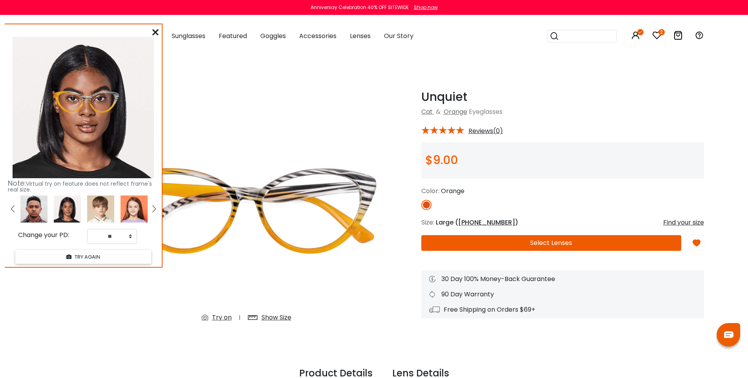
click at [39, 215] on img at bounding box center [33, 209] width 27 height 27
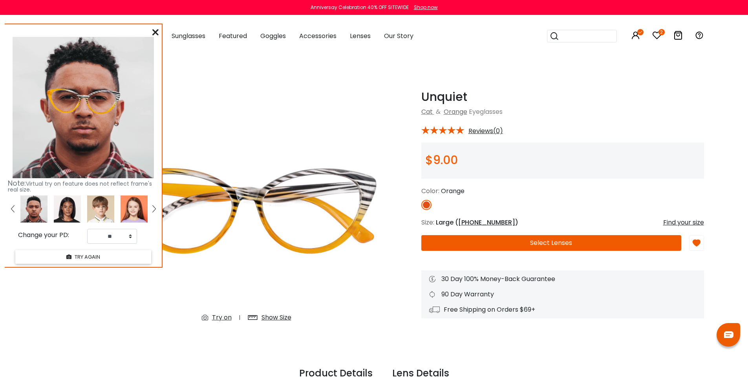
click at [80, 132] on img at bounding box center [83, 107] width 141 height 141
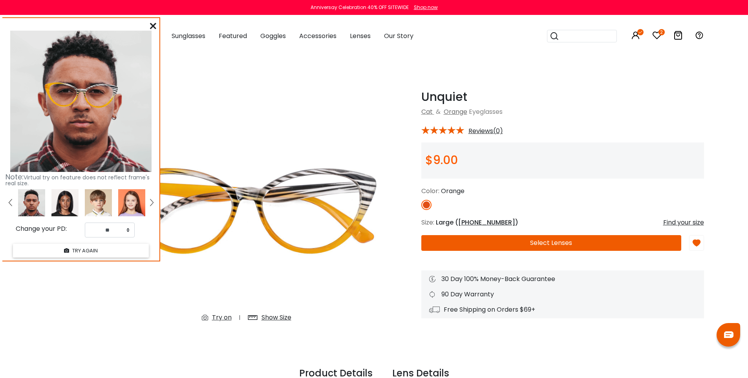
drag, startPoint x: 103, startPoint y: 106, endPoint x: 101, endPoint y: 100, distance: 6.2
click at [101, 100] on img at bounding box center [81, 95] width 82 height 42
click at [151, 210] on link at bounding box center [152, 203] width 10 height 27
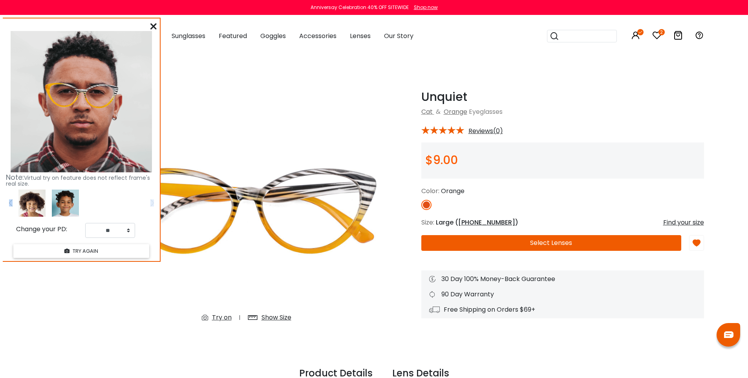
click at [70, 213] on img at bounding box center [65, 203] width 27 height 27
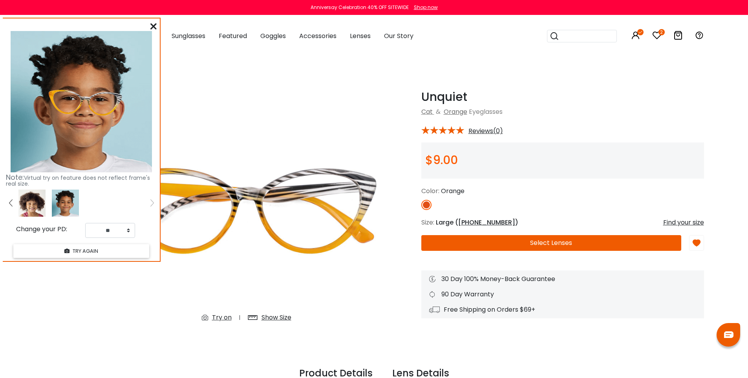
click at [150, 29] on icon at bounding box center [153, 26] width 6 height 6
